Goal: Subscribe to service/newsletter

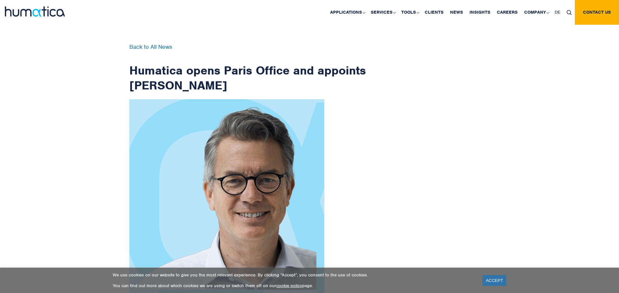
scroll to position [1036, 0]
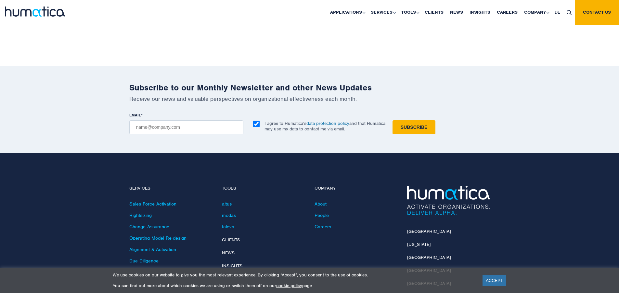
checkbox input "true"
type input "[EMAIL_ADDRESS][DOMAIN_NAME]"
click at [392, 120] on input "Subscribe" at bounding box center [413, 127] width 43 height 14
